Goal: Communication & Community: Answer question/provide support

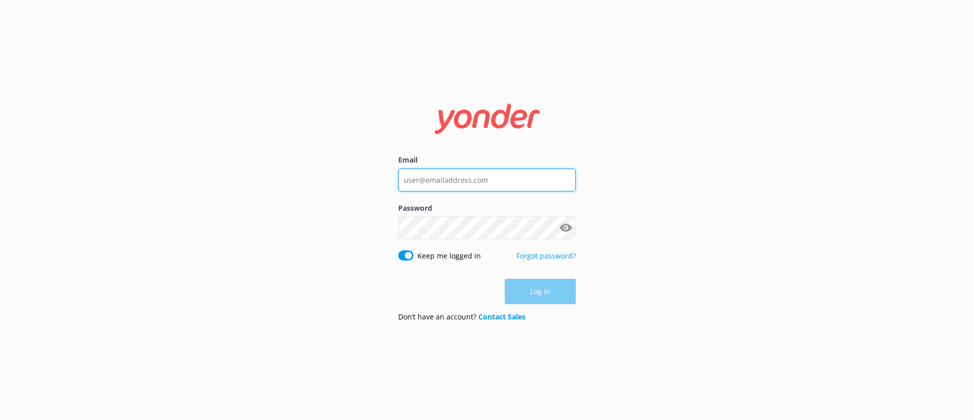
type input "[EMAIL_ADDRESS][DOMAIN_NAME]"
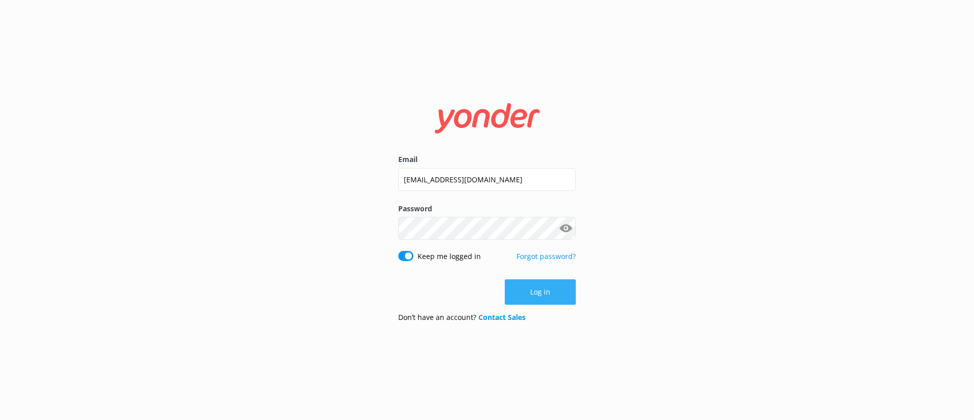
click at [545, 296] on button "Log in" at bounding box center [540, 291] width 71 height 25
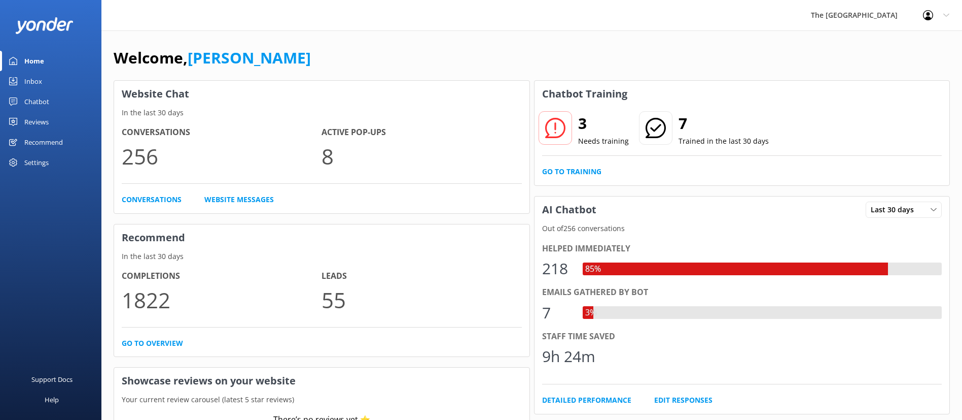
click at [45, 75] on link "Inbox" at bounding box center [50, 81] width 101 height 20
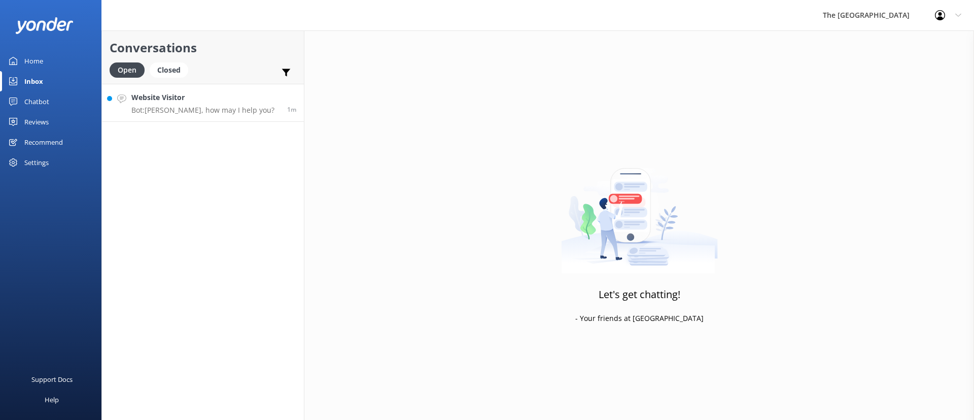
click at [165, 110] on p "Bot: [PERSON_NAME], how may I help you?" at bounding box center [202, 110] width 143 height 9
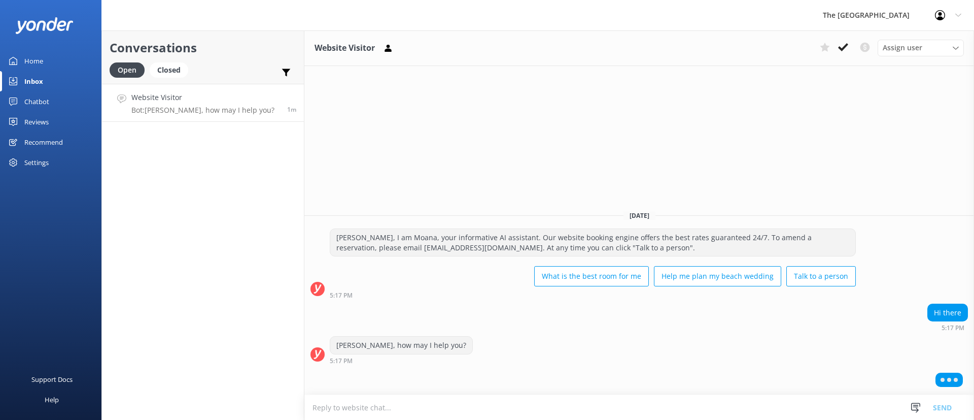
click at [542, 316] on div "[DATE] [PERSON_NAME], I am Moana, your informative AI assistant. Our website bo…" at bounding box center [639, 298] width 670 height 192
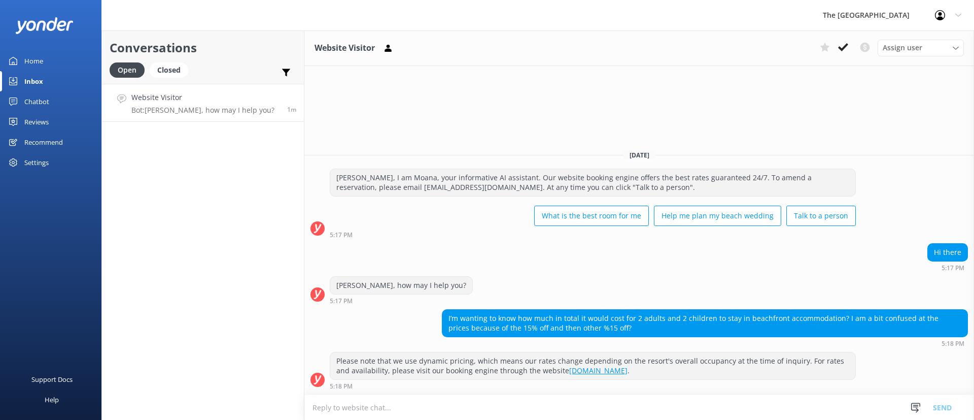
click at [546, 265] on div "Hi there 5:17 PM" at bounding box center [639, 257] width 670 height 28
click at [564, 280] on div "[PERSON_NAME], how may I help you? 5:17 PM" at bounding box center [639, 290] width 670 height 28
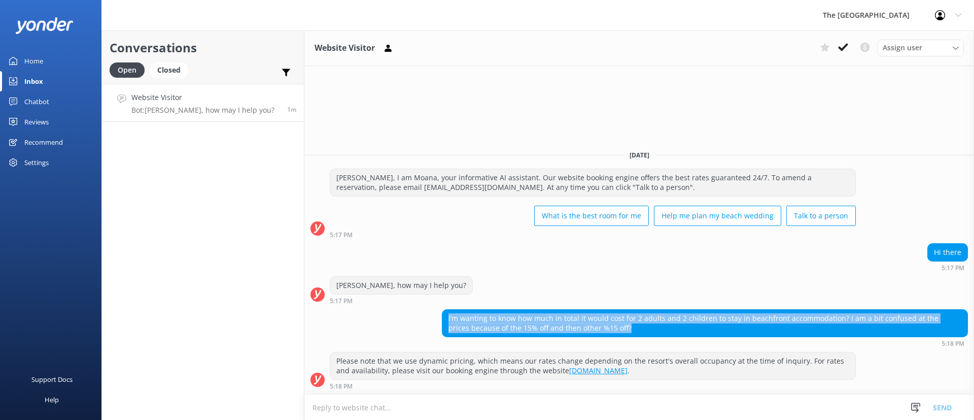
drag, startPoint x: 621, startPoint y: 335, endPoint x: 442, endPoint y: 307, distance: 180.8
click at [442, 307] on div "[DATE] [PERSON_NAME], I am Moana, your informative AI assistant. Our website bo…" at bounding box center [639, 268] width 670 height 253
copy div "I’m wanting to know how much in total it would cost for 2 adults and 2 children…"
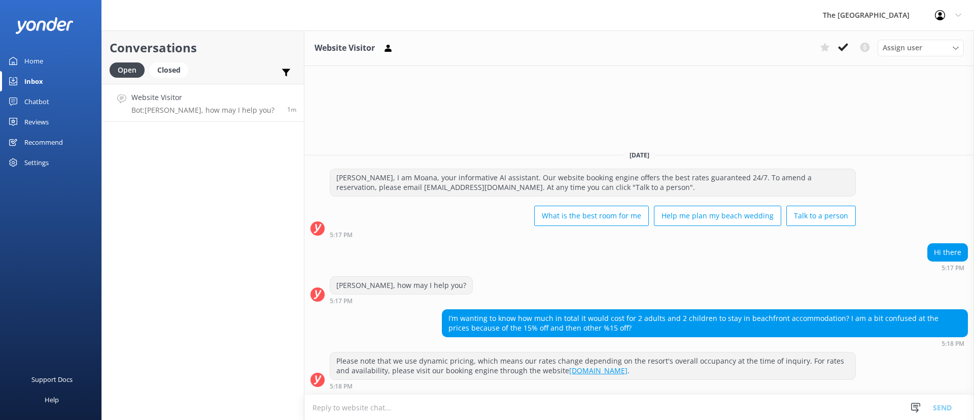
click at [768, 283] on div "[PERSON_NAME], how may I help you? 5:17 PM" at bounding box center [639, 290] width 670 height 28
click at [436, 410] on textarea at bounding box center [639, 407] width 670 height 25
paste textarea "Lor Ipsum, Dolor sit ame cons adipisc elits doeiusmodt incididuntutl etd 1 magn…"
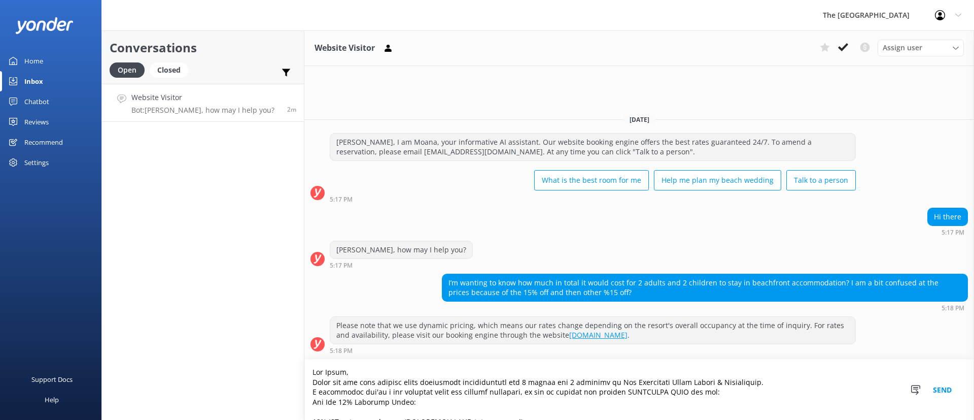
click at [377, 373] on textarea at bounding box center [639, 389] width 670 height 60
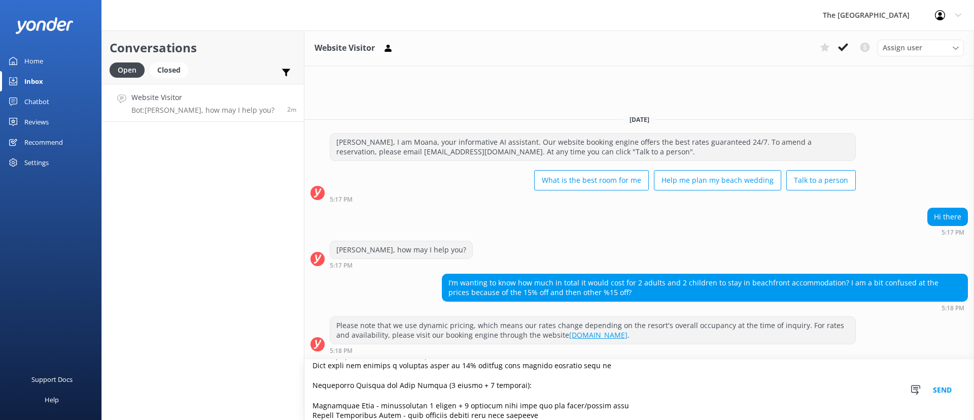
click at [414, 379] on textarea at bounding box center [639, 389] width 670 height 60
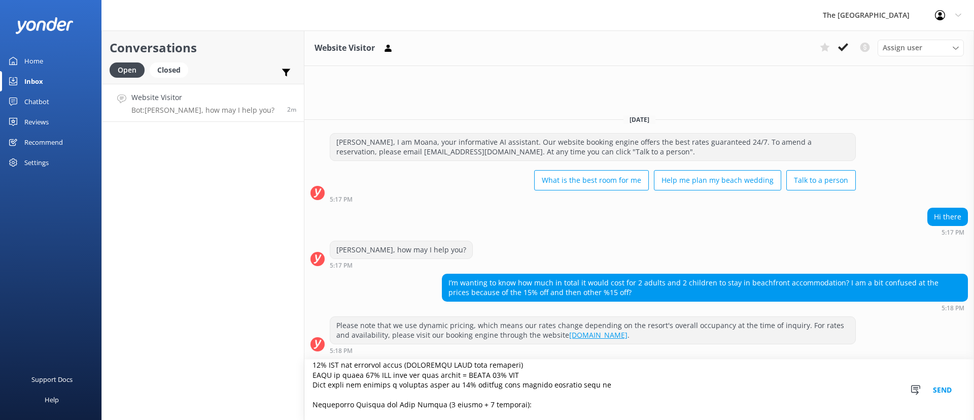
scroll to position [47, 0]
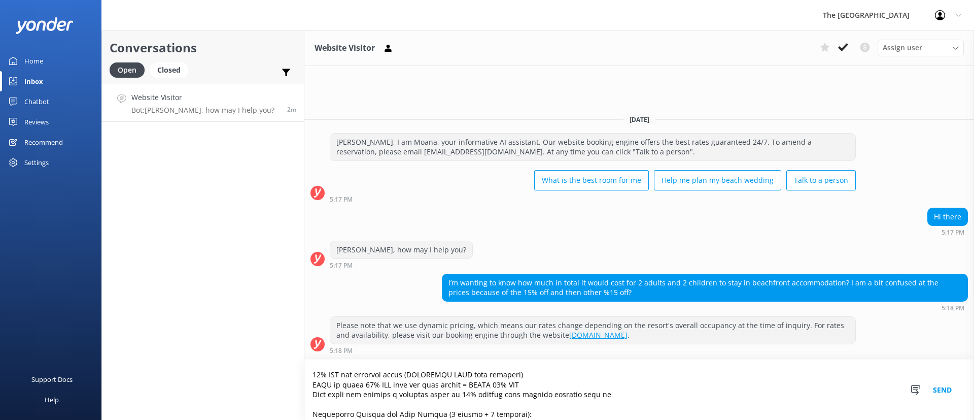
click at [462, 383] on textarea at bounding box center [639, 389] width 670 height 60
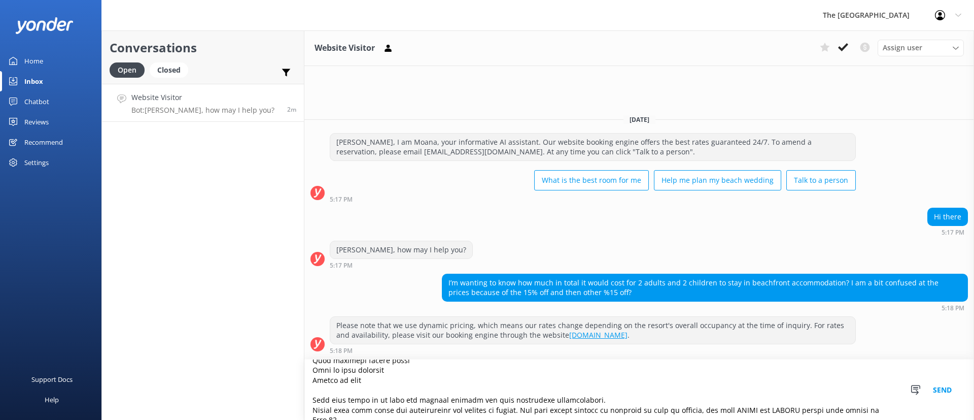
scroll to position [223, 0]
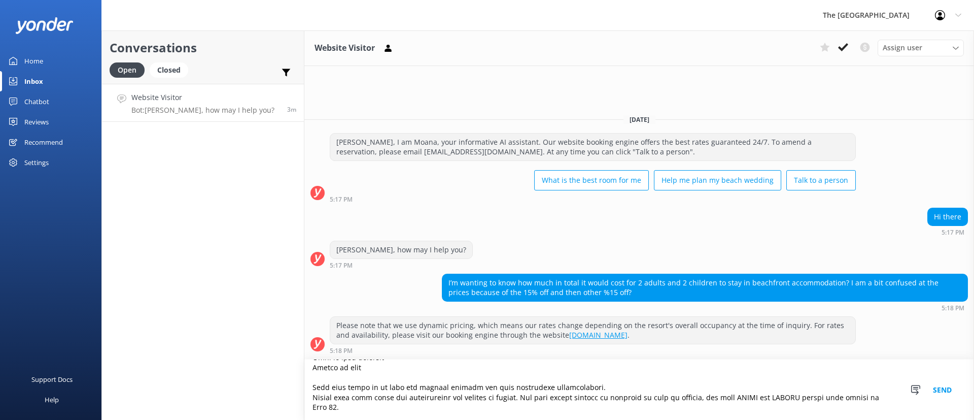
click at [529, 411] on textarea at bounding box center [639, 389] width 670 height 60
drag, startPoint x: 529, startPoint y: 411, endPoint x: 279, endPoint y: 395, distance: 250.7
click at [279, 395] on div "Conversations Open Closed Important Converted Assigned to me Unassigned Website…" at bounding box center [537, 224] width 873 height 389
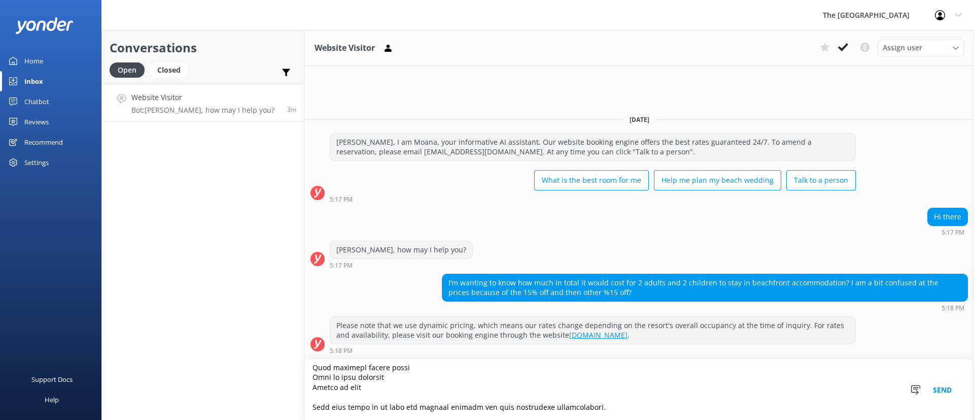
scroll to position [213, 0]
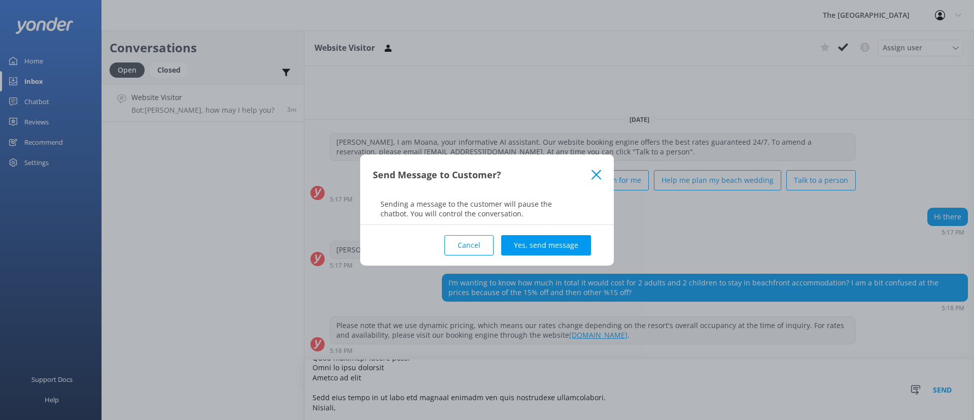
click at [467, 247] on button "Cancel" at bounding box center [468, 245] width 49 height 20
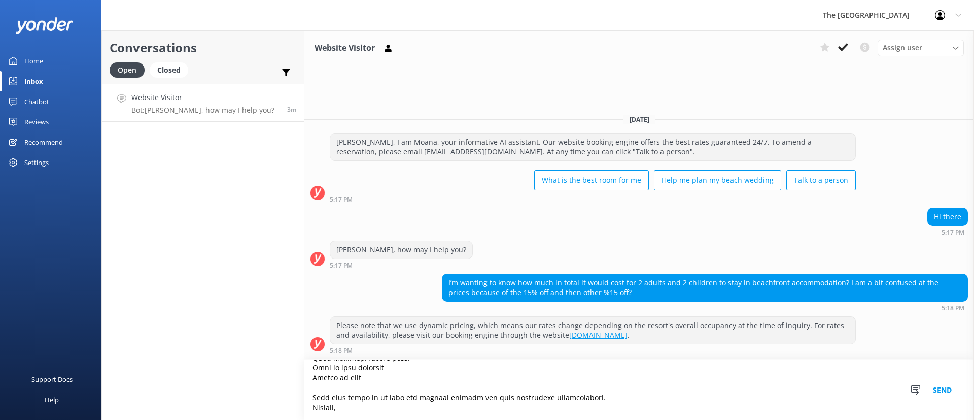
click at [414, 404] on textarea at bounding box center [639, 389] width 670 height 60
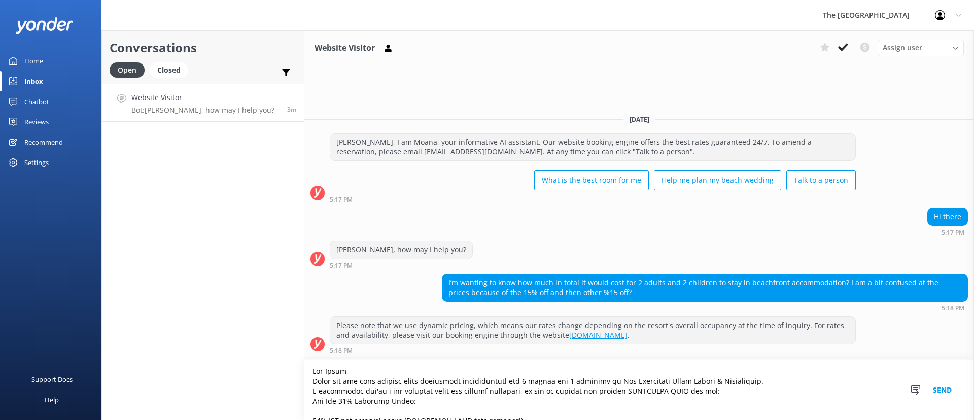
scroll to position [0, 0]
click at [411, 369] on textarea at bounding box center [639, 389] width 670 height 60
type textarea "Lor Ipsum, Dolor sit ame cons adipisc elits doeiusmodt incididuntutl etd 3 magn…"
click at [938, 388] on button "Send" at bounding box center [942, 389] width 38 height 60
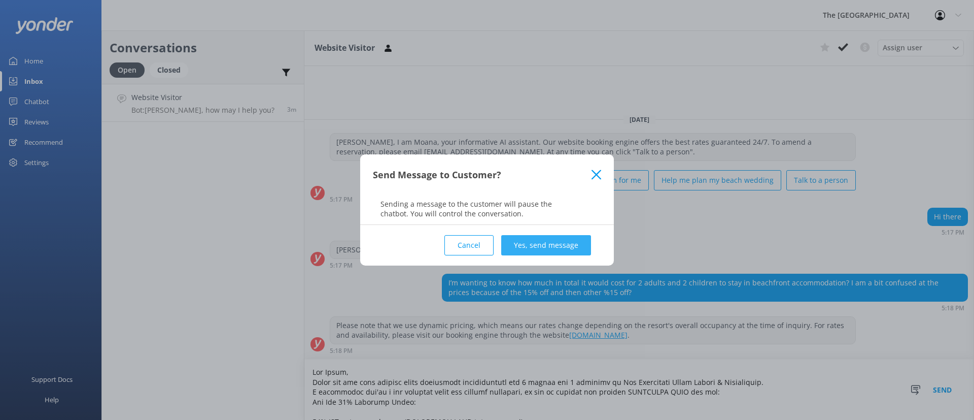
click at [570, 246] on button "Yes, send message" at bounding box center [546, 245] width 90 height 20
